Goal: Transaction & Acquisition: Subscribe to service/newsletter

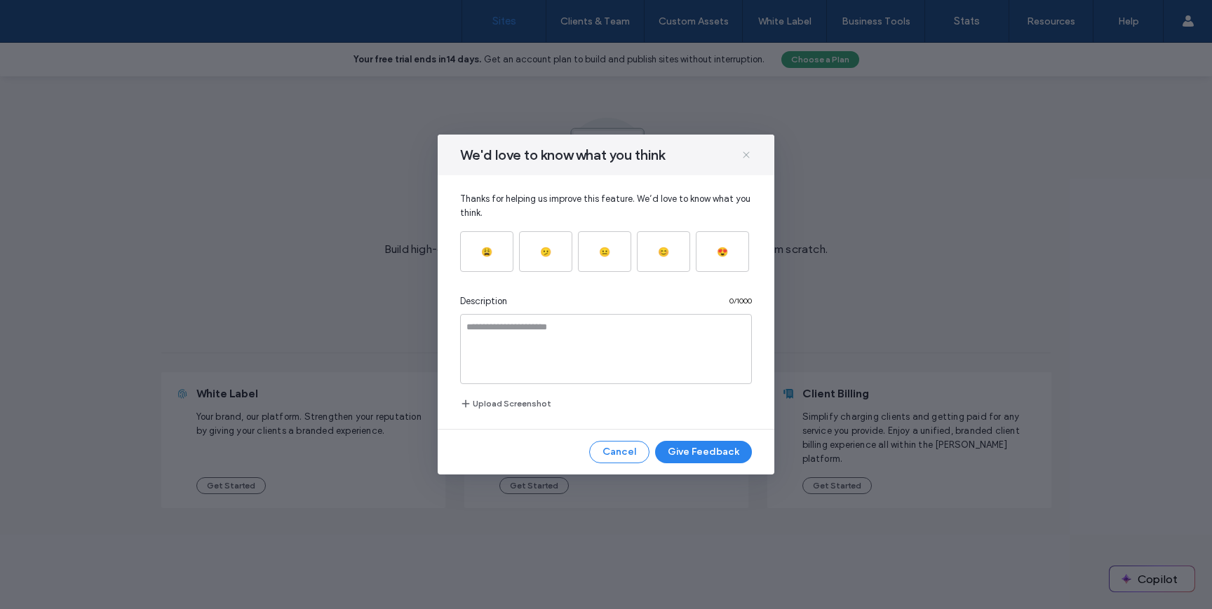
click at [744, 155] on icon at bounding box center [745, 154] width 11 height 11
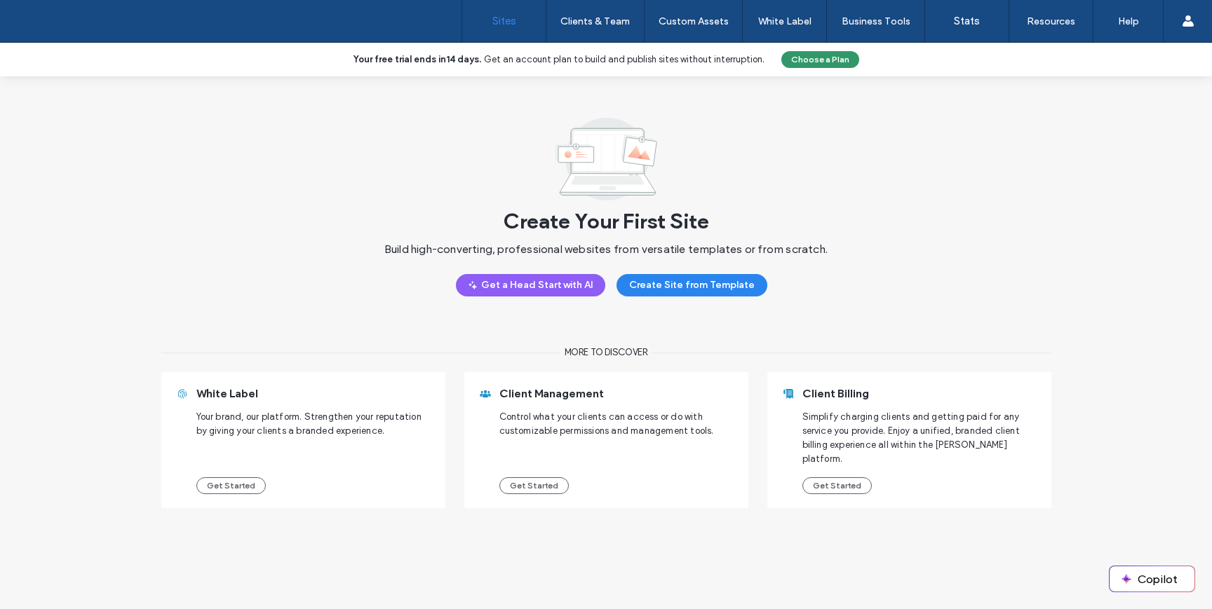
click at [802, 62] on button "Choose a Plan" at bounding box center [820, 59] width 78 height 17
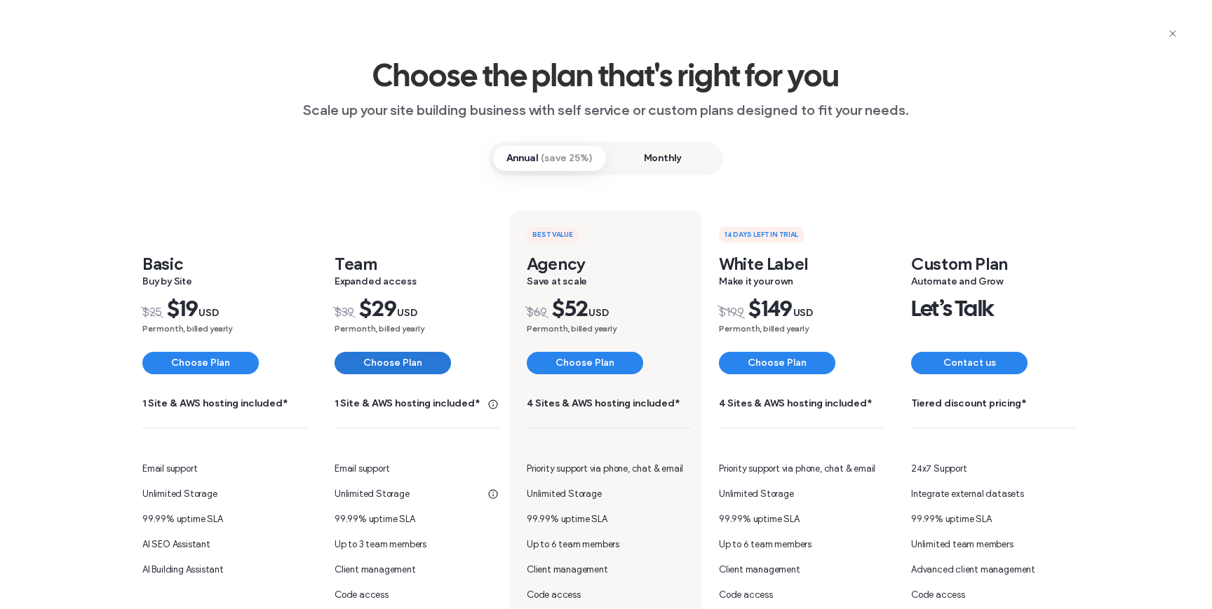
click at [371, 360] on button "Choose Plan" at bounding box center [392, 363] width 116 height 22
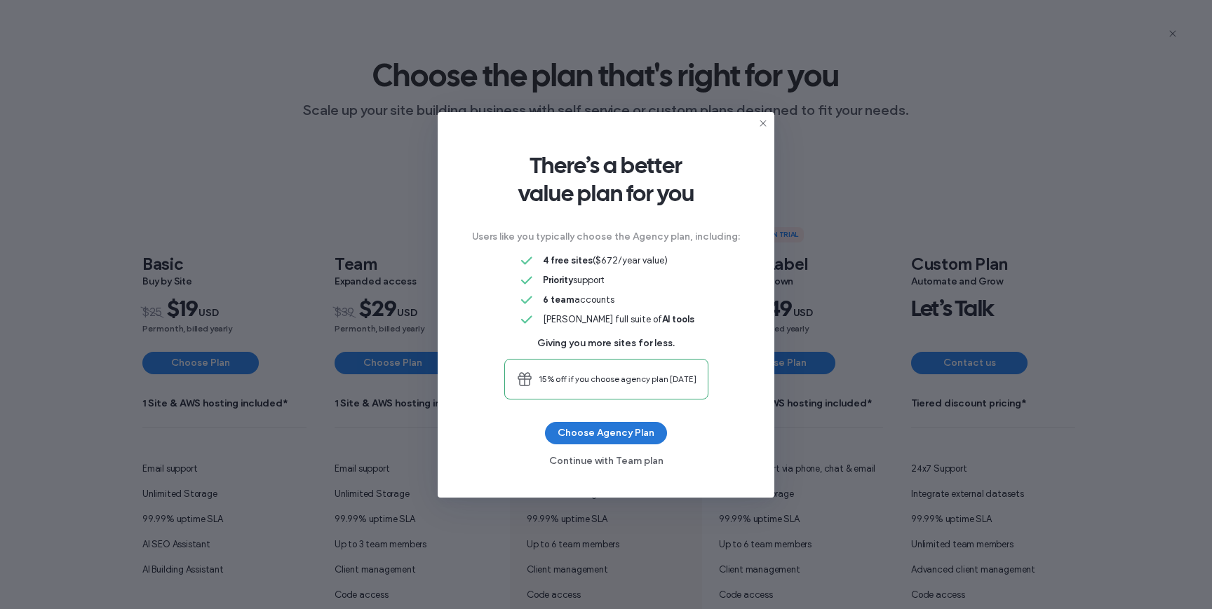
click at [616, 432] on button "Choose Agency Plan" at bounding box center [606, 433] width 122 height 22
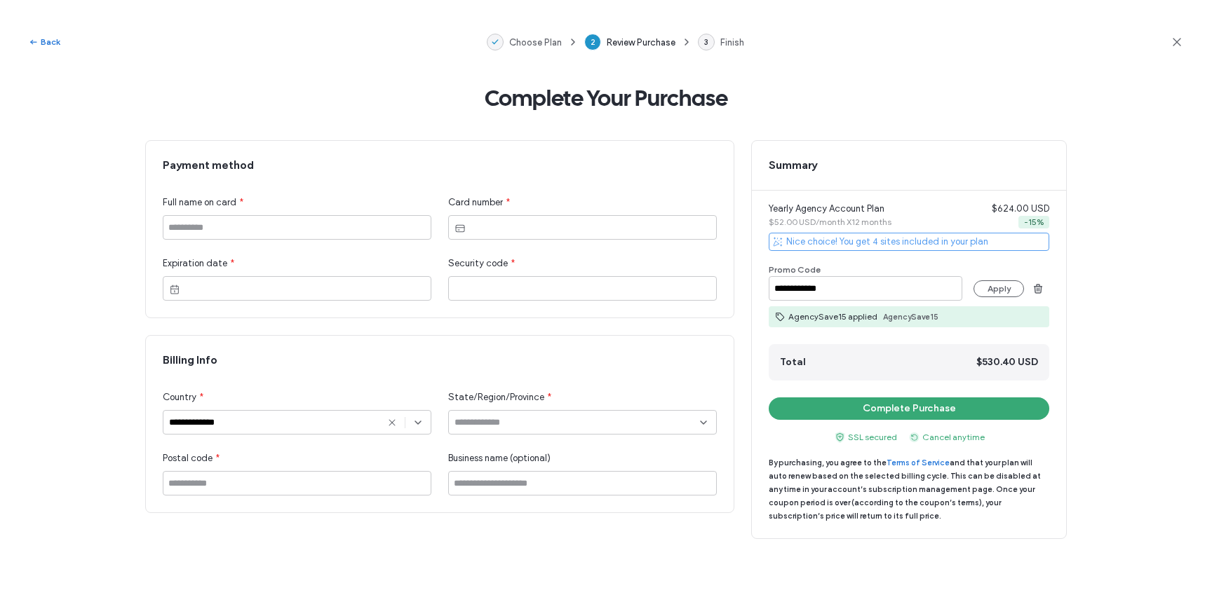
click at [55, 45] on button "Back" at bounding box center [44, 42] width 32 height 17
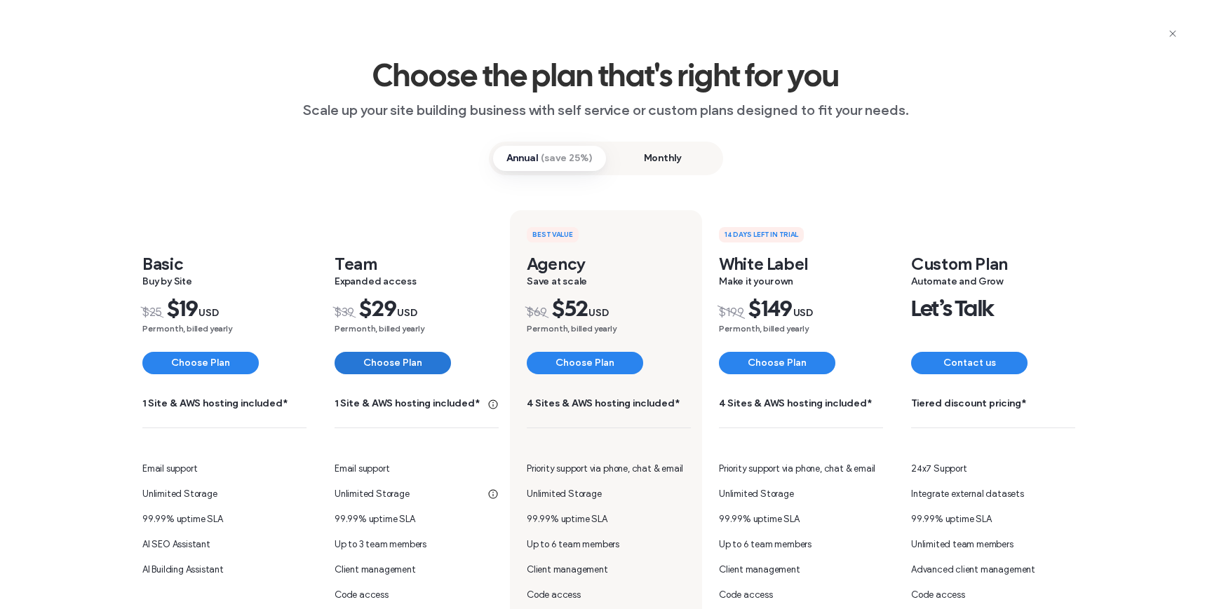
click at [391, 360] on button "Choose Plan" at bounding box center [392, 363] width 116 height 22
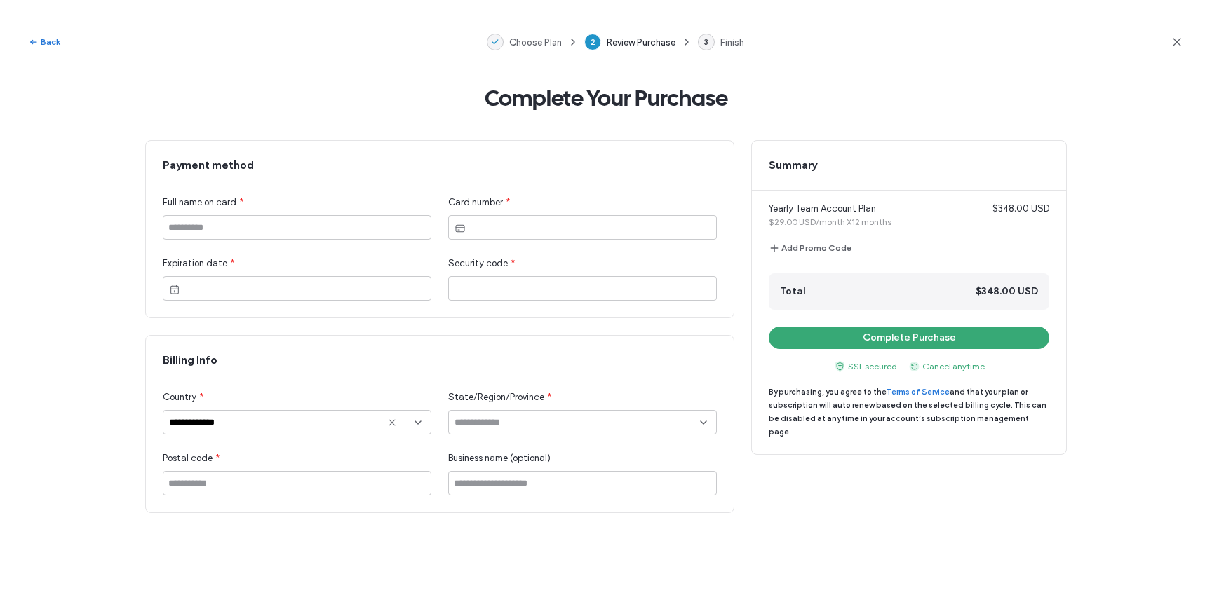
click at [53, 43] on button "Back" at bounding box center [44, 42] width 32 height 17
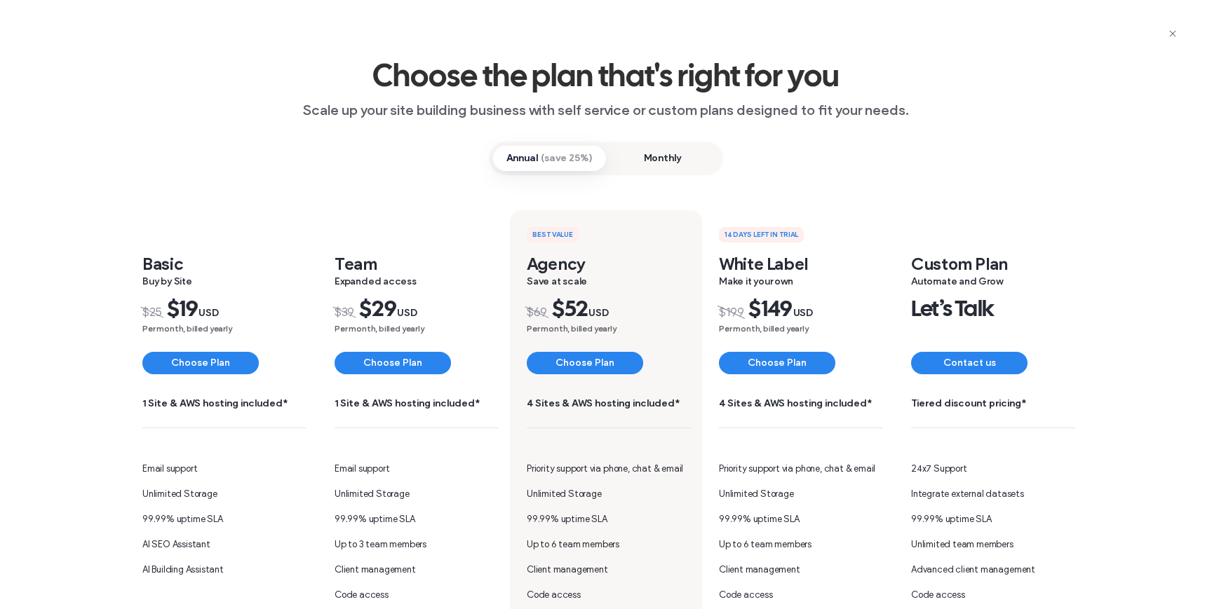
click at [638, 163] on span "Monthly" at bounding box center [662, 158] width 113 height 25
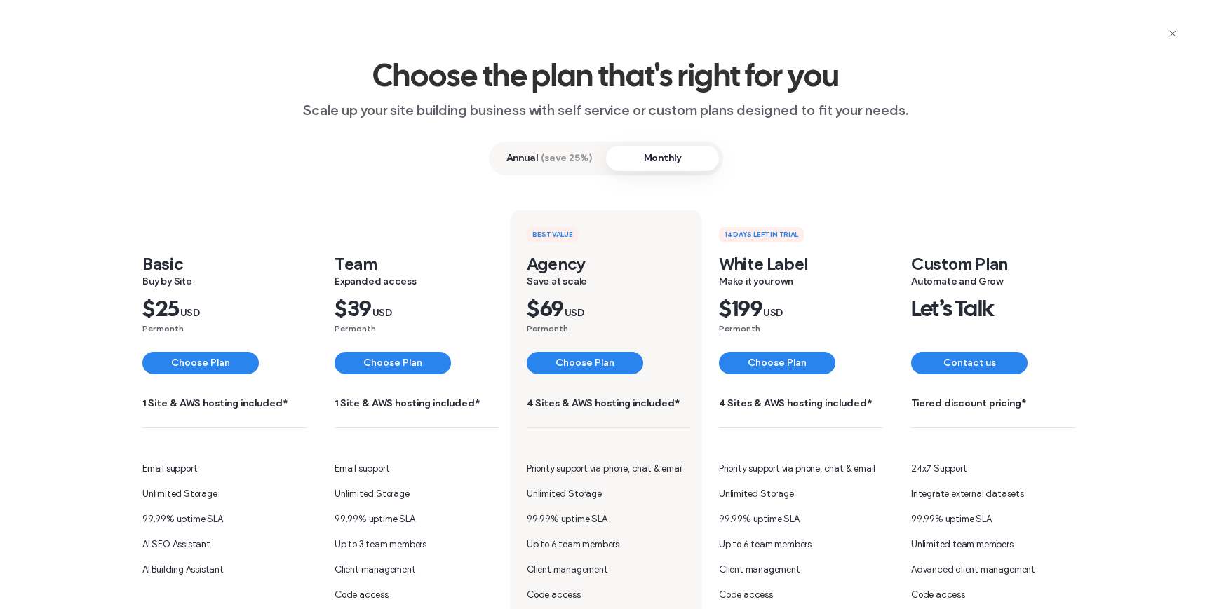
click at [574, 157] on span "(save 25%)" at bounding box center [567, 158] width 52 height 14
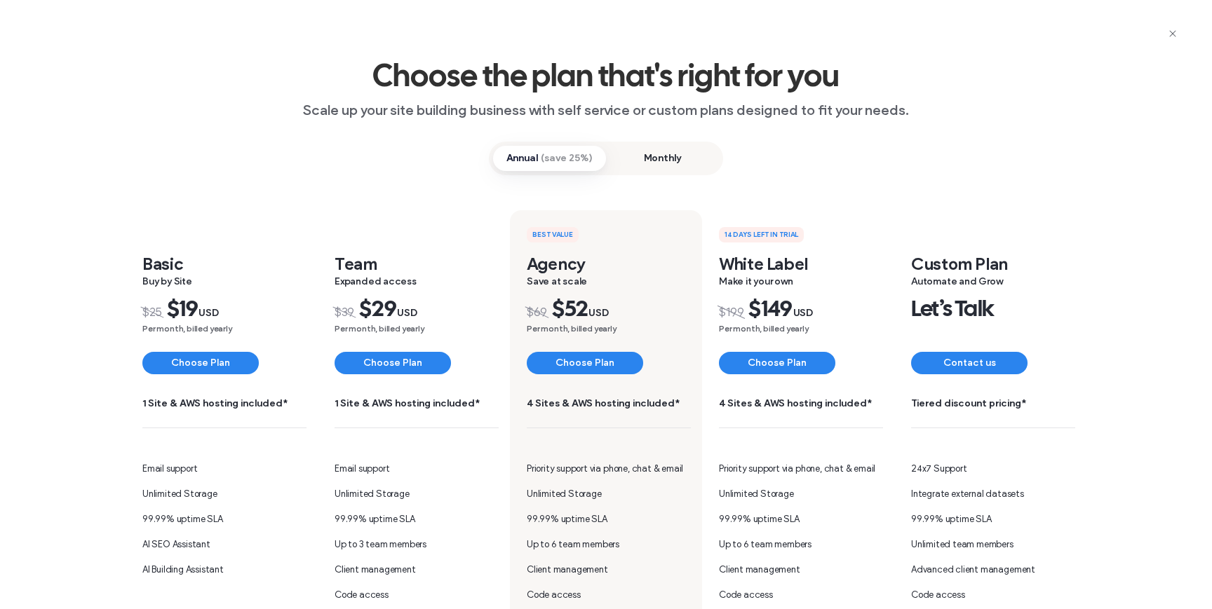
click at [668, 158] on span "Monthly" at bounding box center [662, 158] width 113 height 25
